Goal: Book appointment/travel/reservation

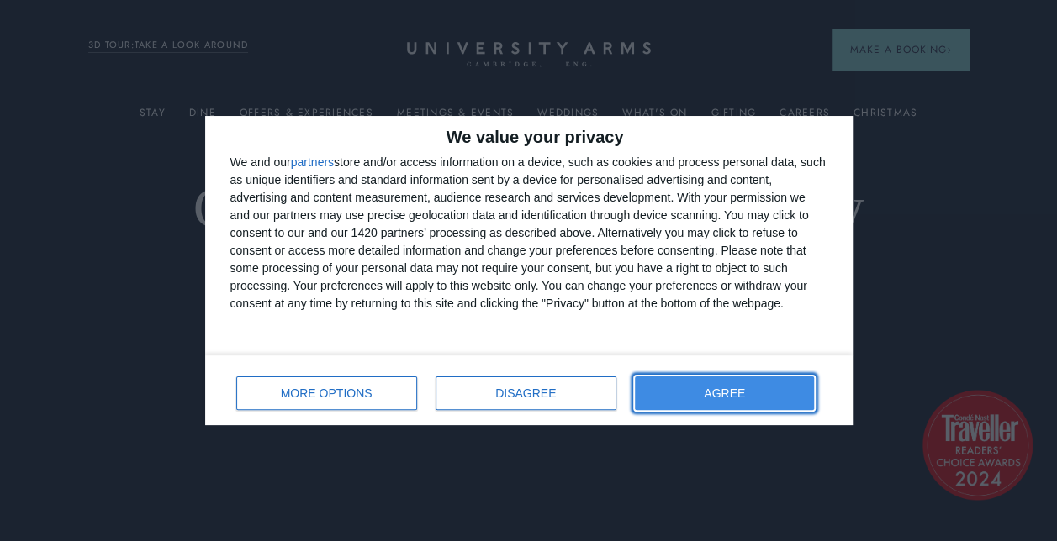
click at [779, 388] on button "AGREE" at bounding box center [725, 394] width 180 height 34
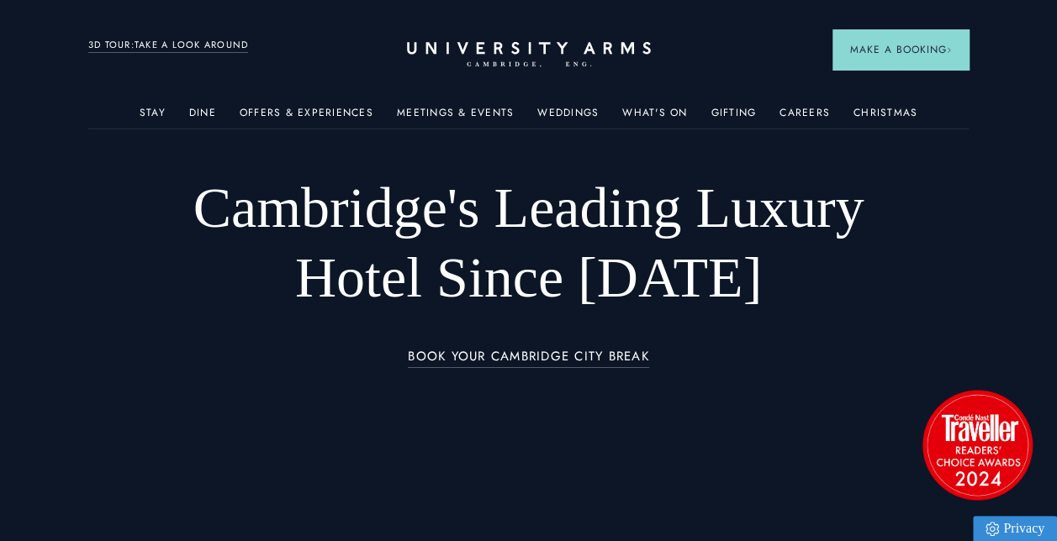
drag, startPoint x: 363, startPoint y: 113, endPoint x: 364, endPoint y: 100, distance: 12.6
click at [363, 113] on link "Offers & Experiences" at bounding box center [307, 118] width 134 height 22
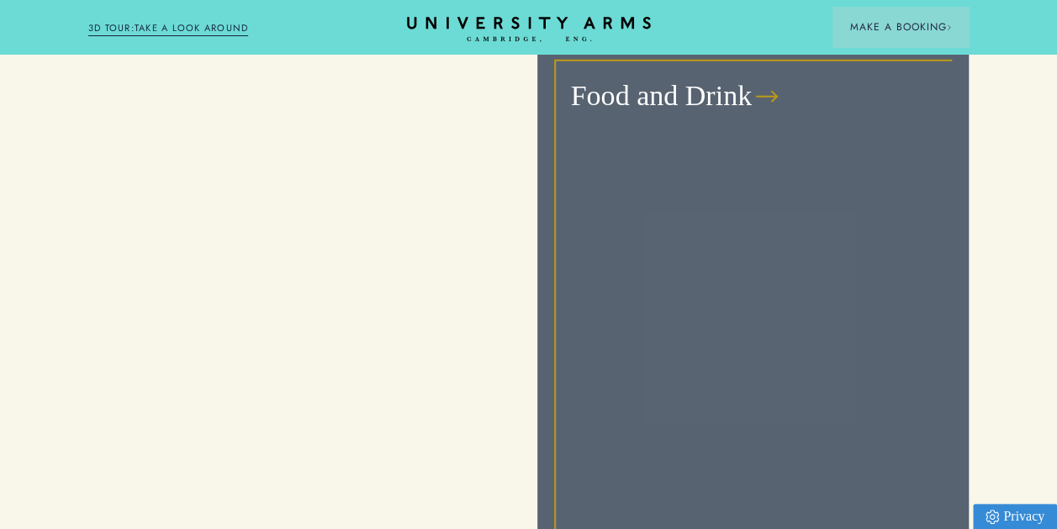
scroll to position [2102, 0]
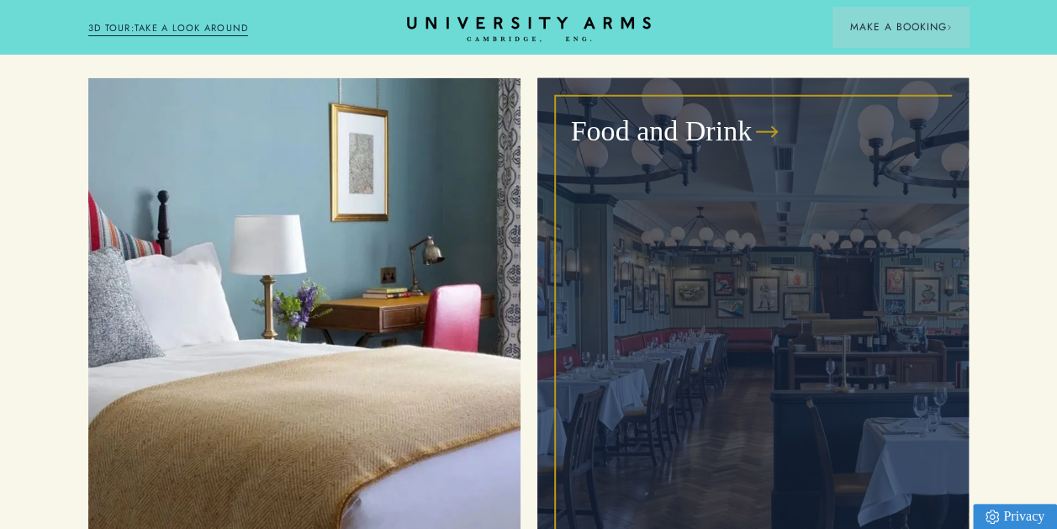
click at [827, 314] on div "Food and Drink" at bounding box center [753, 337] width 399 height 484
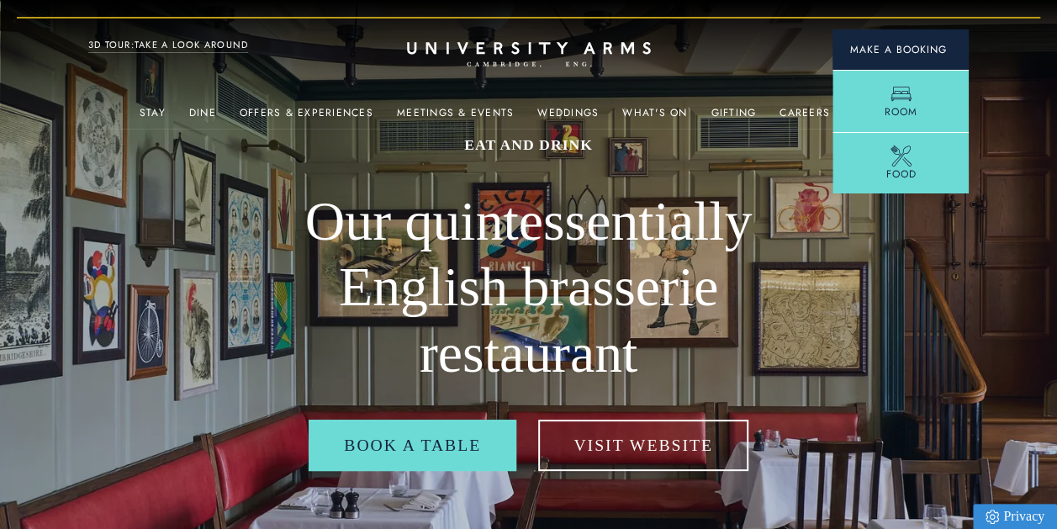
click at [934, 46] on span "Make a Booking" at bounding box center [900, 49] width 103 height 15
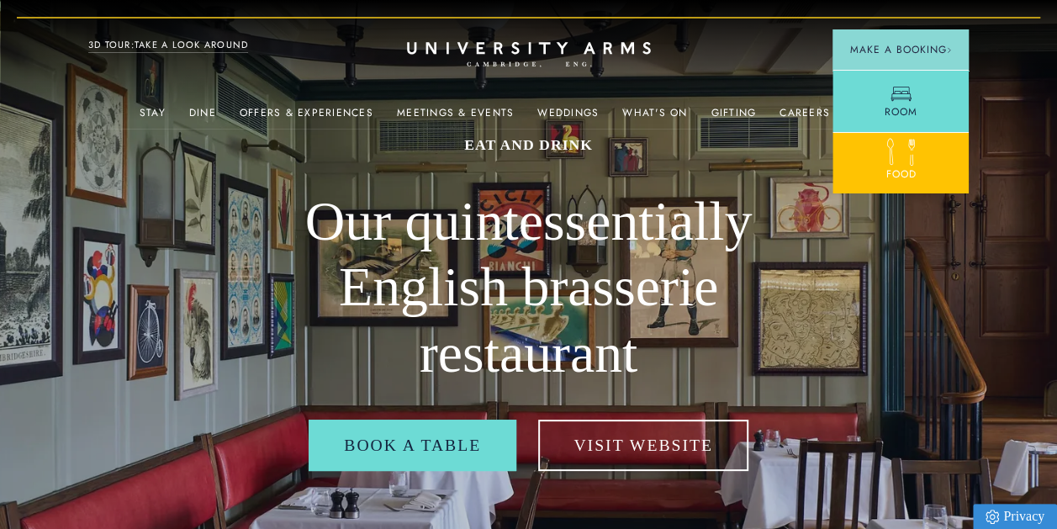
click at [910, 170] on span "Food" at bounding box center [900, 173] width 30 height 15
